Goal: Navigation & Orientation: Find specific page/section

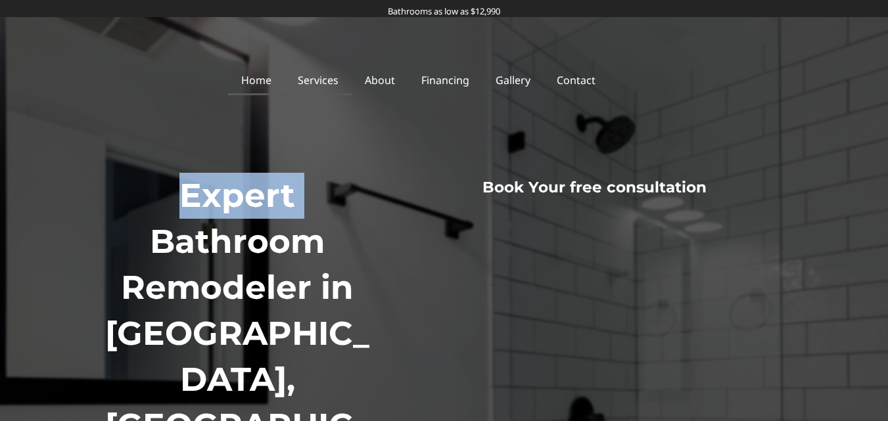
click at [326, 78] on link "Services" at bounding box center [318, 80] width 67 height 30
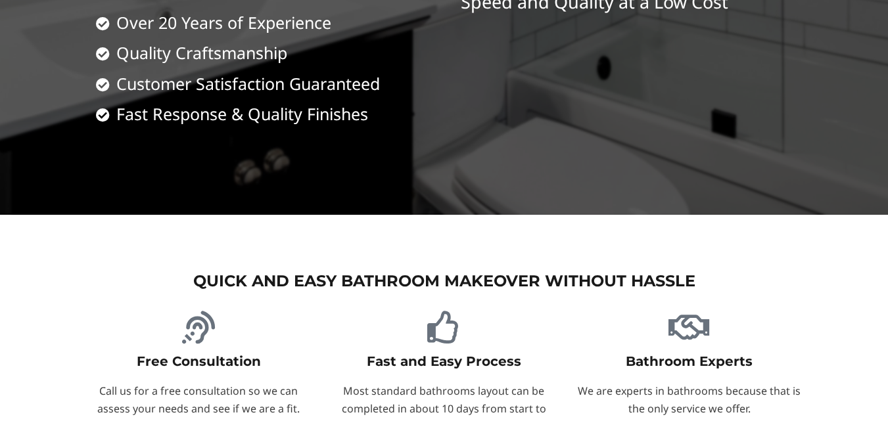
scroll to position [365, 0]
